Goal: Check status: Check status

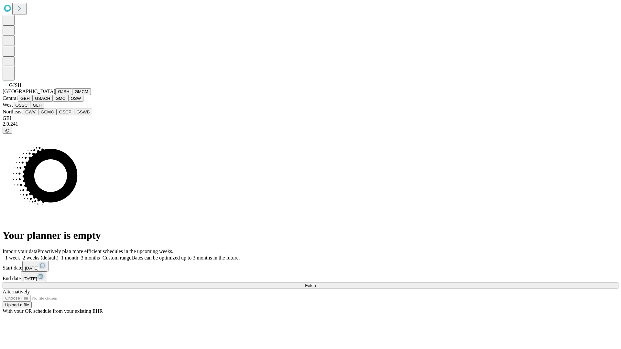
click at [55, 95] on button "GJSH" at bounding box center [63, 91] width 17 height 7
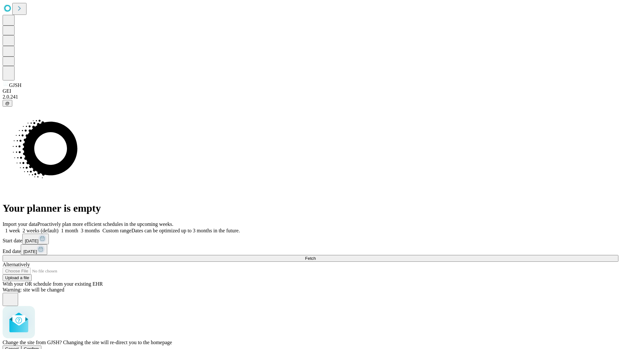
click at [39, 347] on span "Confirm" at bounding box center [31, 349] width 15 height 5
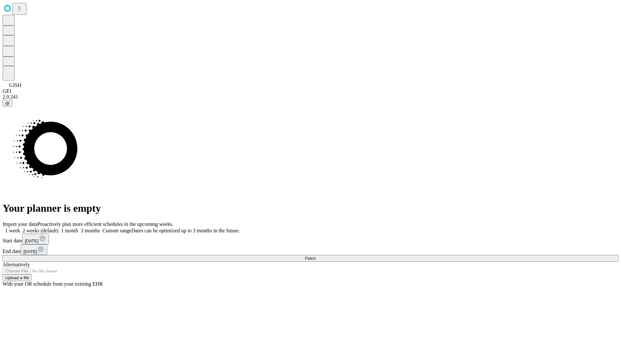
click at [59, 228] on label "2 weeks (default)" at bounding box center [39, 230] width 38 height 5
click at [316, 256] on span "Fetch" at bounding box center [310, 258] width 11 height 5
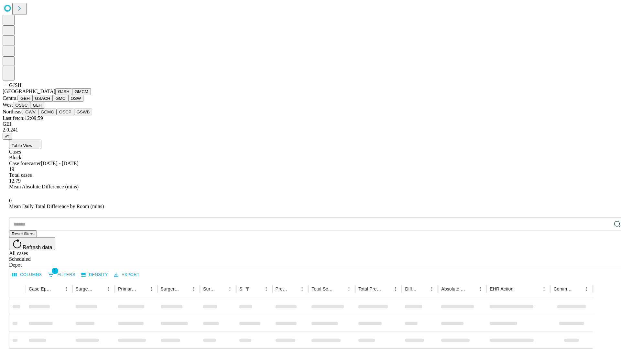
click at [72, 95] on button "GMCM" at bounding box center [81, 91] width 19 height 7
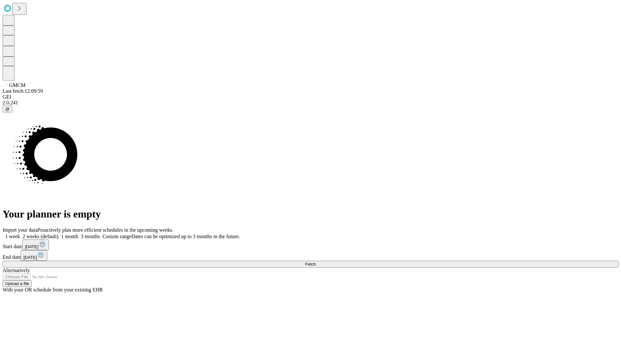
click at [316, 262] on span "Fetch" at bounding box center [310, 264] width 11 height 5
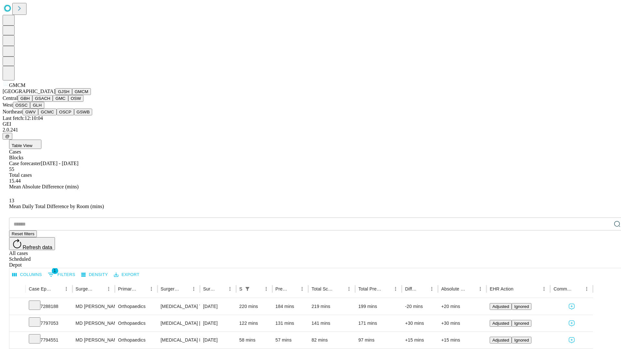
click at [32, 102] on button "GBH" at bounding box center [25, 98] width 15 height 7
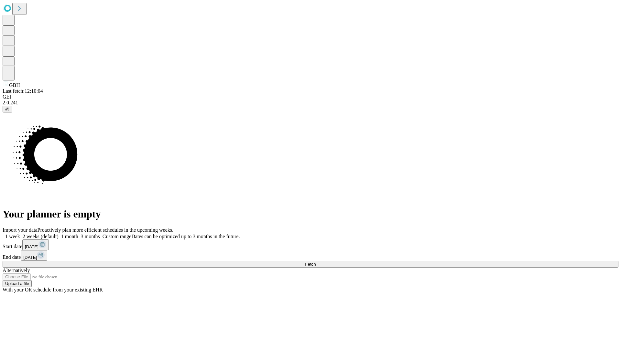
click at [59, 234] on label "2 weeks (default)" at bounding box center [39, 236] width 38 height 5
click at [316, 262] on span "Fetch" at bounding box center [310, 264] width 11 height 5
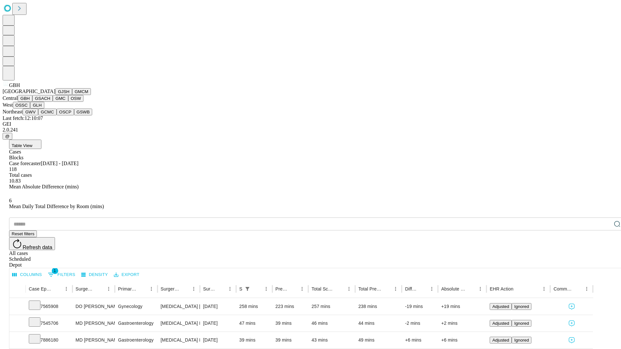
click at [50, 102] on button "GSACH" at bounding box center [42, 98] width 20 height 7
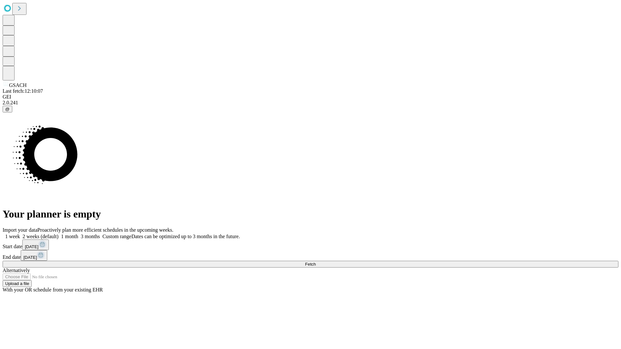
click at [59, 234] on label "2 weeks (default)" at bounding box center [39, 236] width 38 height 5
click at [316, 262] on span "Fetch" at bounding box center [310, 264] width 11 height 5
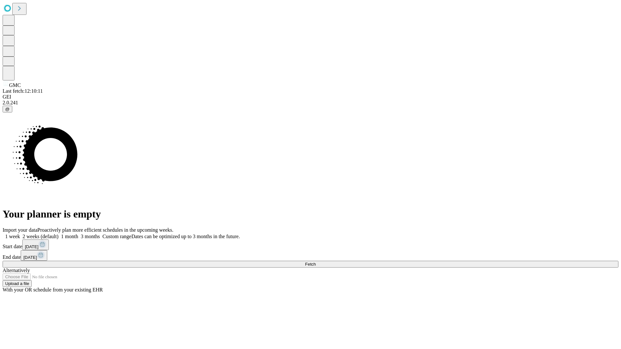
click at [59, 234] on label "2 weeks (default)" at bounding box center [39, 236] width 38 height 5
click at [316, 262] on span "Fetch" at bounding box center [310, 264] width 11 height 5
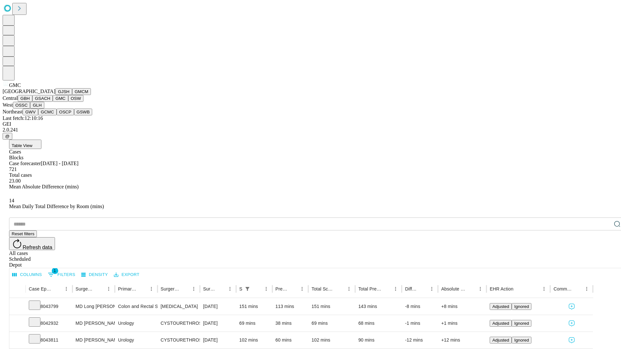
click at [68, 102] on button "OSW" at bounding box center [76, 98] width 16 height 7
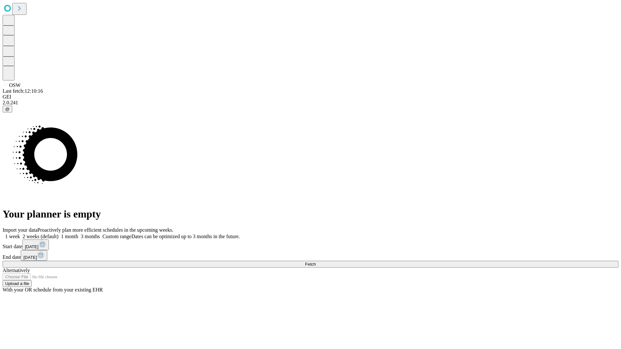
click at [59, 234] on label "2 weeks (default)" at bounding box center [39, 236] width 38 height 5
click at [316, 262] on span "Fetch" at bounding box center [310, 264] width 11 height 5
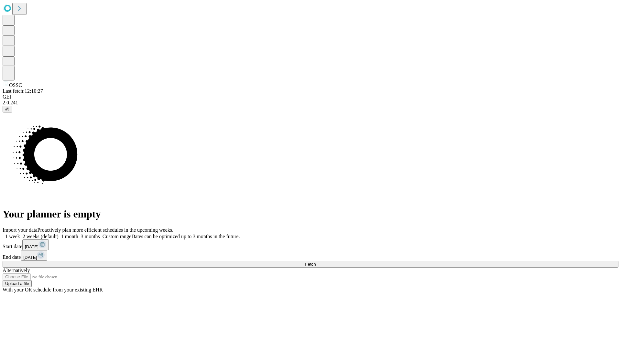
click at [59, 234] on label "2 weeks (default)" at bounding box center [39, 236] width 38 height 5
click at [316, 262] on span "Fetch" at bounding box center [310, 264] width 11 height 5
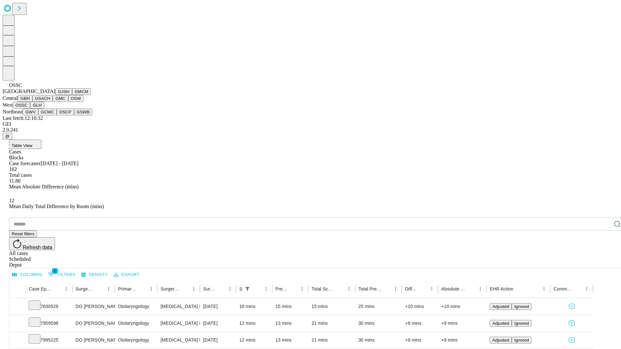
click at [44, 109] on button "GLH" at bounding box center [37, 105] width 14 height 7
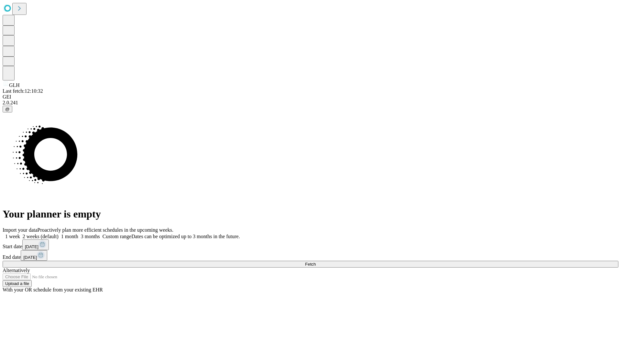
click at [59, 234] on label "2 weeks (default)" at bounding box center [39, 236] width 38 height 5
click at [316, 262] on span "Fetch" at bounding box center [310, 264] width 11 height 5
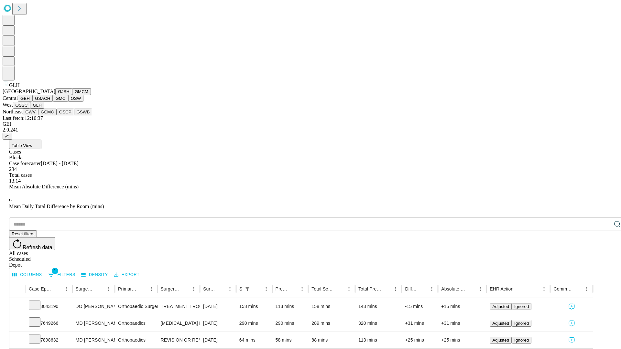
click at [38, 115] on button "GWV" at bounding box center [31, 112] width 16 height 7
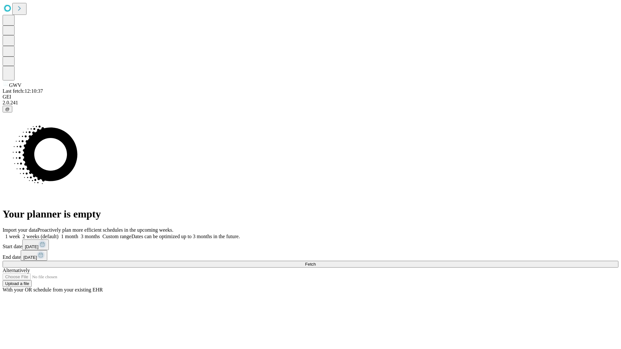
click at [59, 234] on label "2 weeks (default)" at bounding box center [39, 236] width 38 height 5
click at [316, 262] on span "Fetch" at bounding box center [310, 264] width 11 height 5
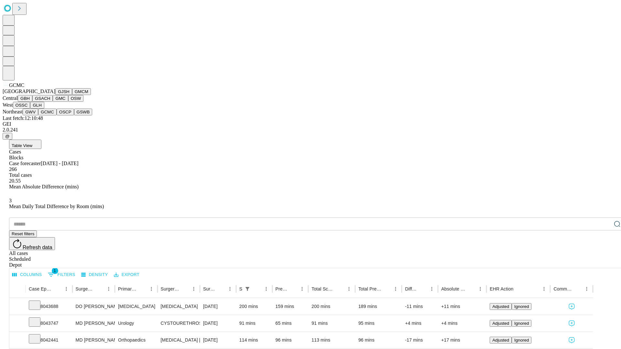
click at [57, 115] on button "OSCP" at bounding box center [65, 112] width 17 height 7
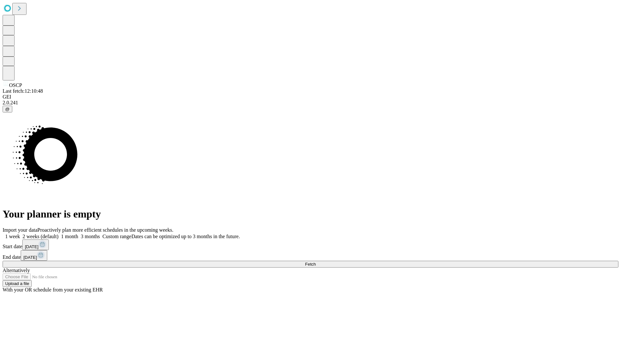
click at [316, 262] on span "Fetch" at bounding box center [310, 264] width 11 height 5
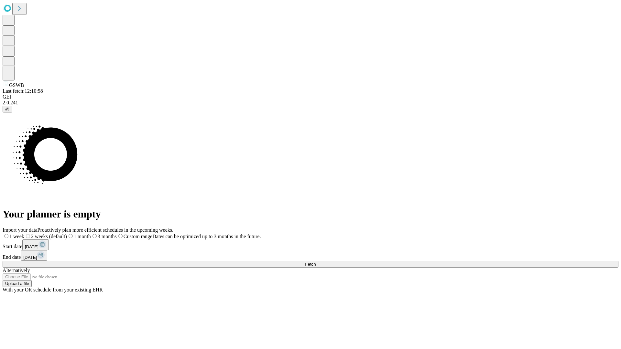
click at [316, 262] on span "Fetch" at bounding box center [310, 264] width 11 height 5
